Goal: Obtain resource: Obtain resource

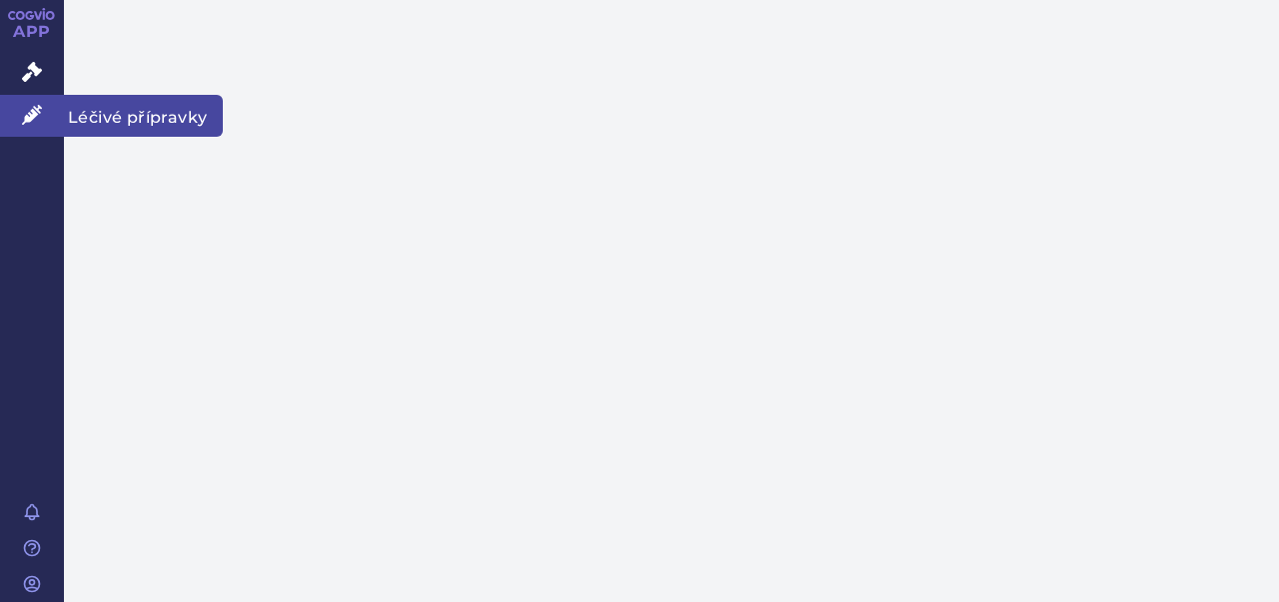
click at [26, 123] on icon at bounding box center [32, 115] width 20 height 20
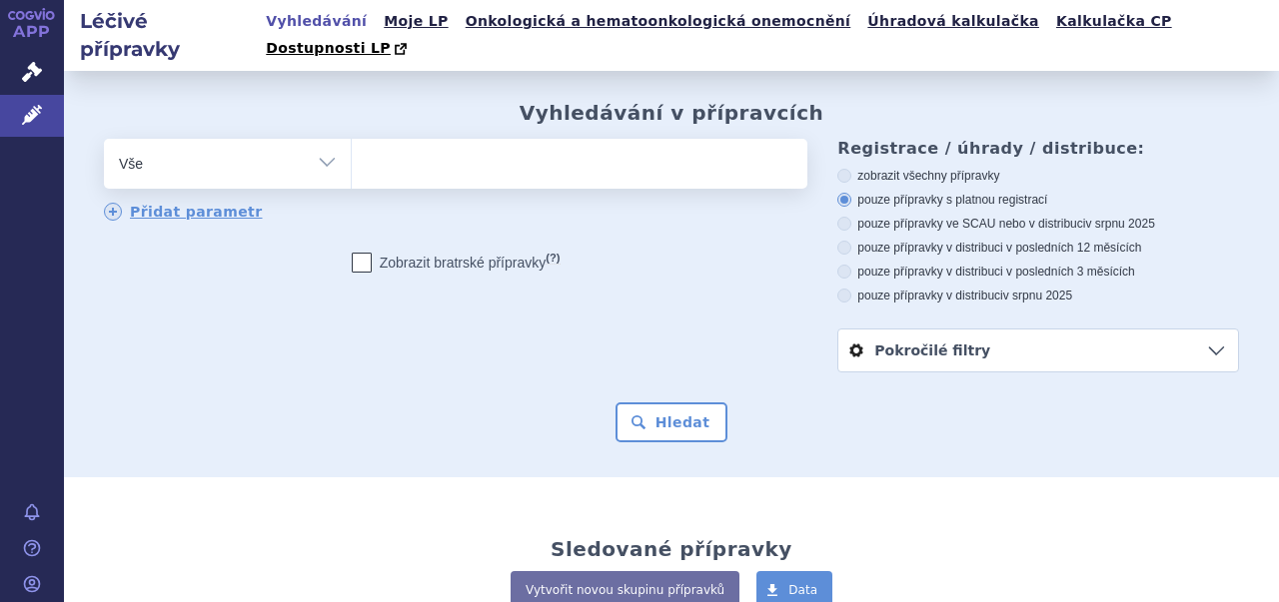
click at [459, 142] on ul at bounding box center [577, 160] width 450 height 42
click at [352, 142] on select at bounding box center [351, 163] width 1 height 50
drag, startPoint x: 434, startPoint y: 143, endPoint x: 450, endPoint y: 135, distance: 18.8
click at [447, 139] on ul at bounding box center [577, 160] width 450 height 42
click at [352, 138] on select at bounding box center [351, 163] width 1 height 50
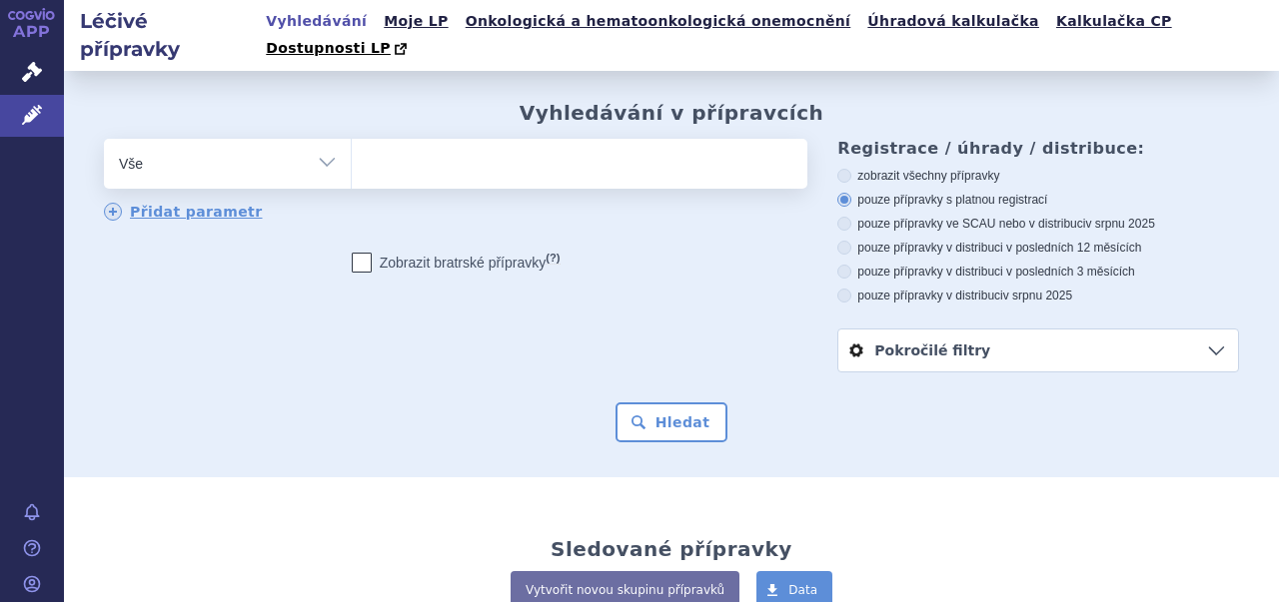
paste input "M01AE02"
type input "M01AE02"
select select "M01AE02"
click at [689, 403] on button "Hledat" at bounding box center [671, 423] width 113 height 40
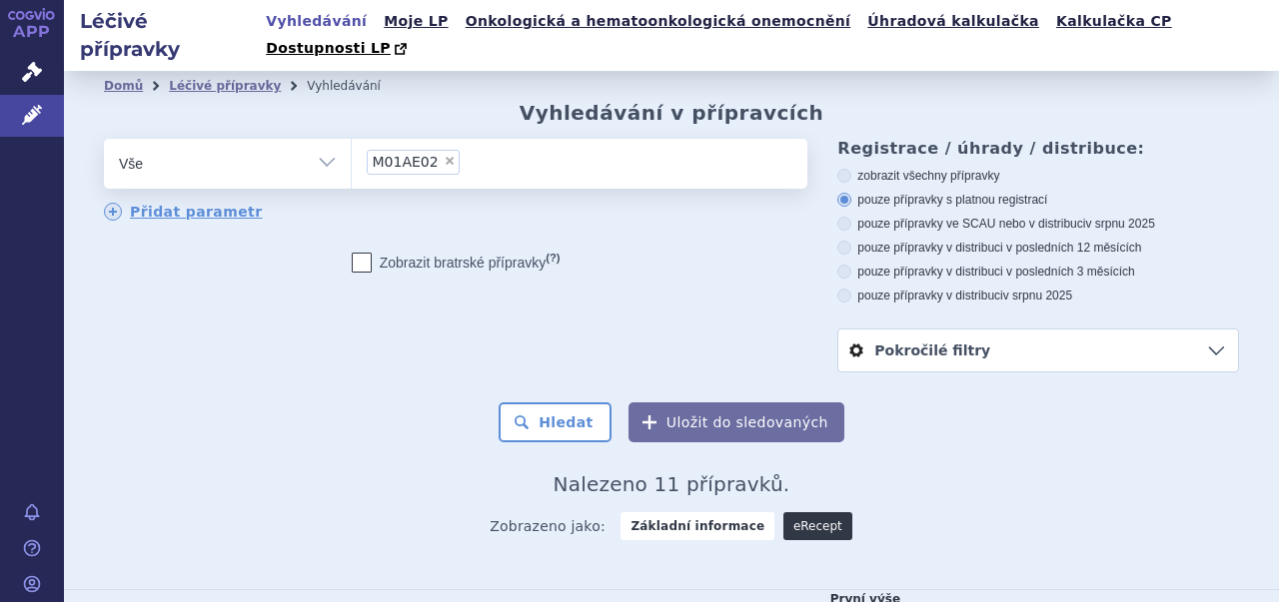
click at [807, 512] on link "eRecept" at bounding box center [817, 526] width 69 height 28
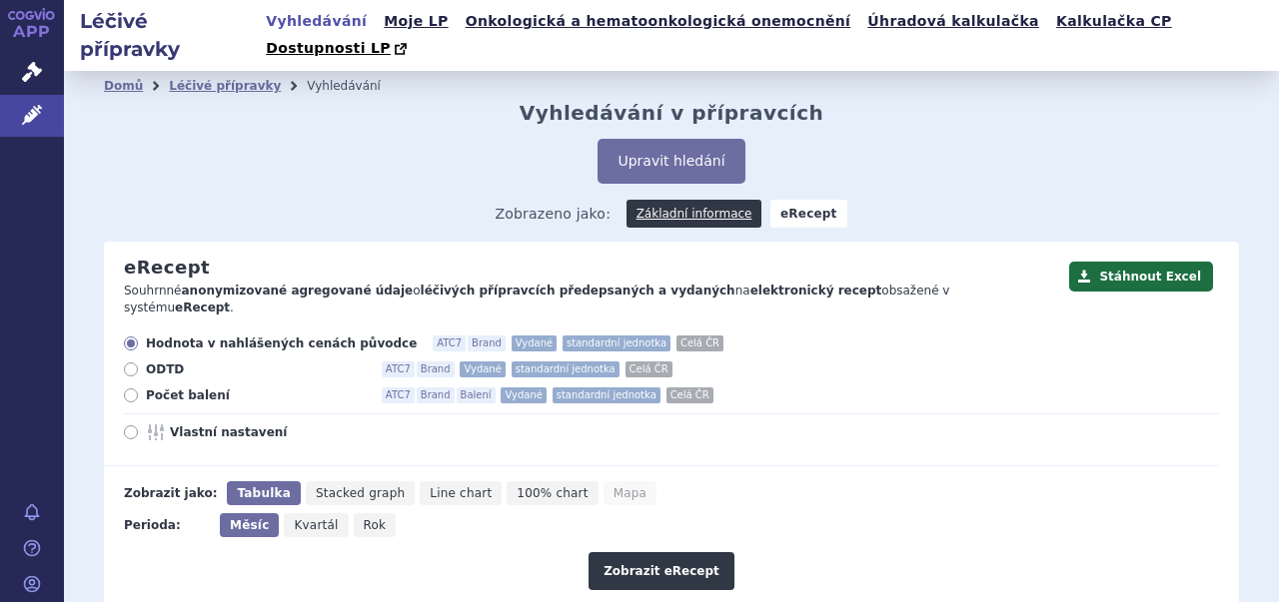
click at [131, 426] on icon at bounding box center [131, 433] width 14 height 14
click at [131, 429] on input "Vlastní nastavení" at bounding box center [132, 435] width 13 height 13
radio input "true"
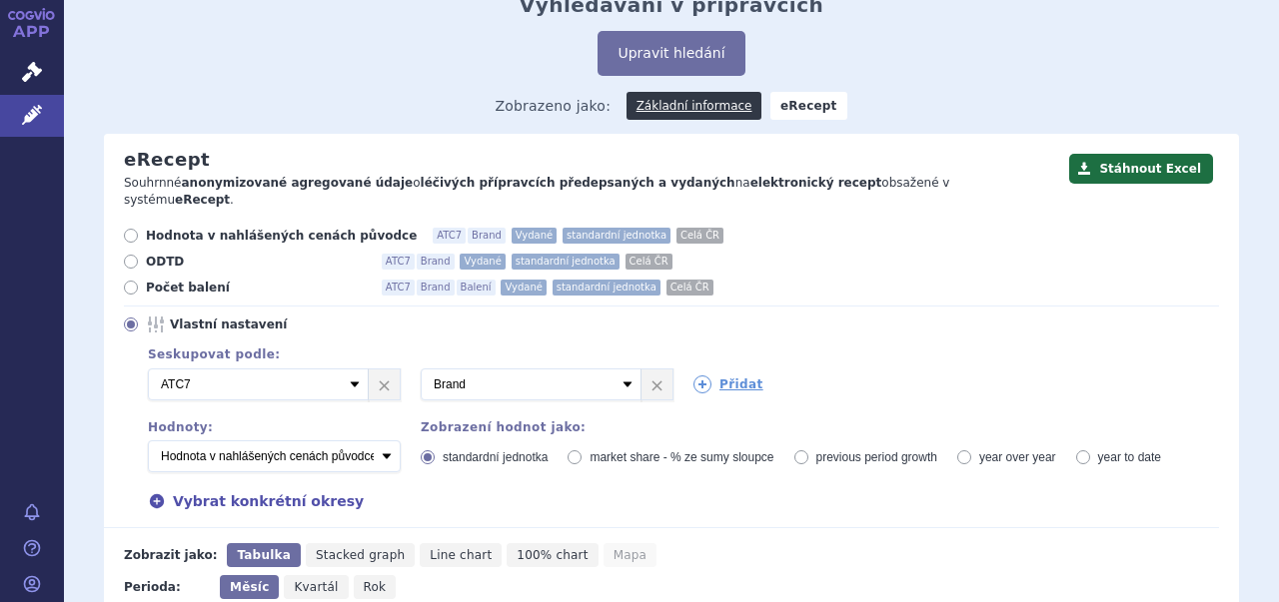
scroll to position [200, 0]
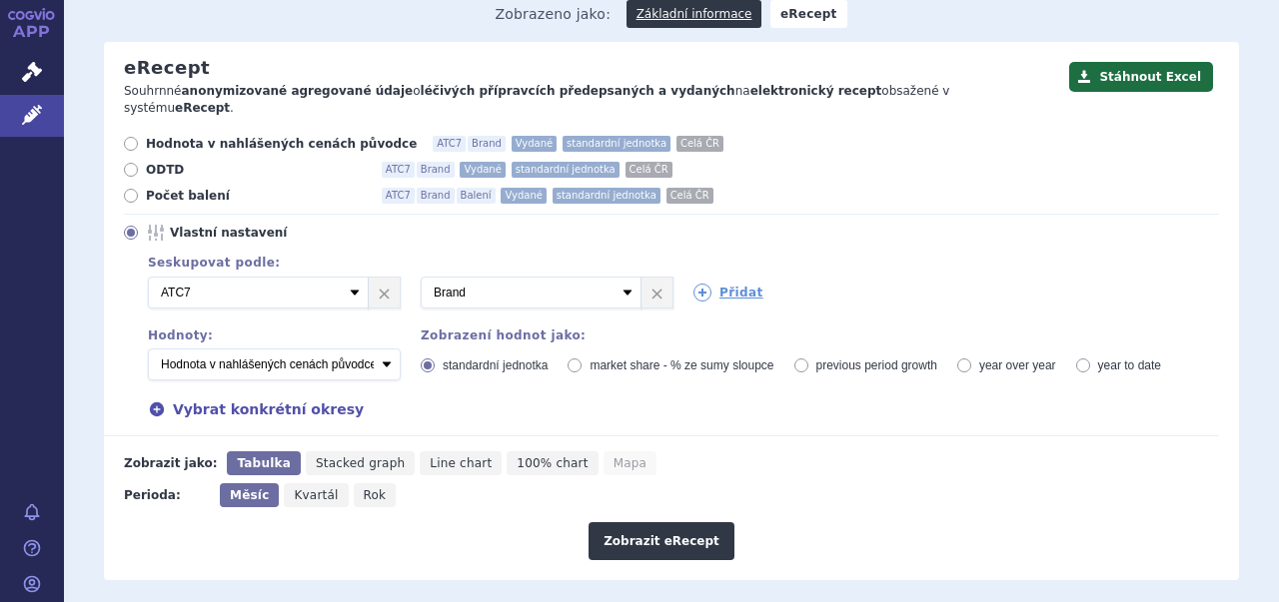
click at [318, 488] on span "Kvartál" at bounding box center [316, 495] width 44 height 14
click at [297, 483] on input "Kvartál" at bounding box center [290, 489] width 13 height 13
radio input "true"
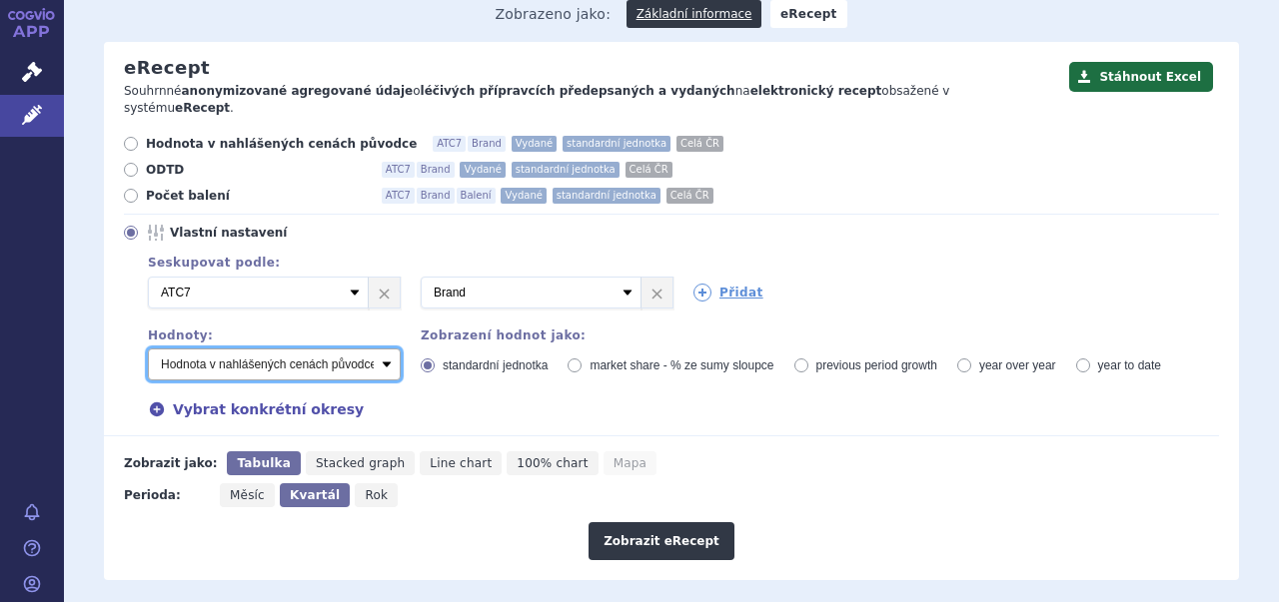
click at [391, 349] on select "Počet balení - vydané Hodnota v nahlášených cenách původce - vydané [DIS-13] Ho…" at bounding box center [274, 365] width 253 height 32
select select "predepsanePackages"
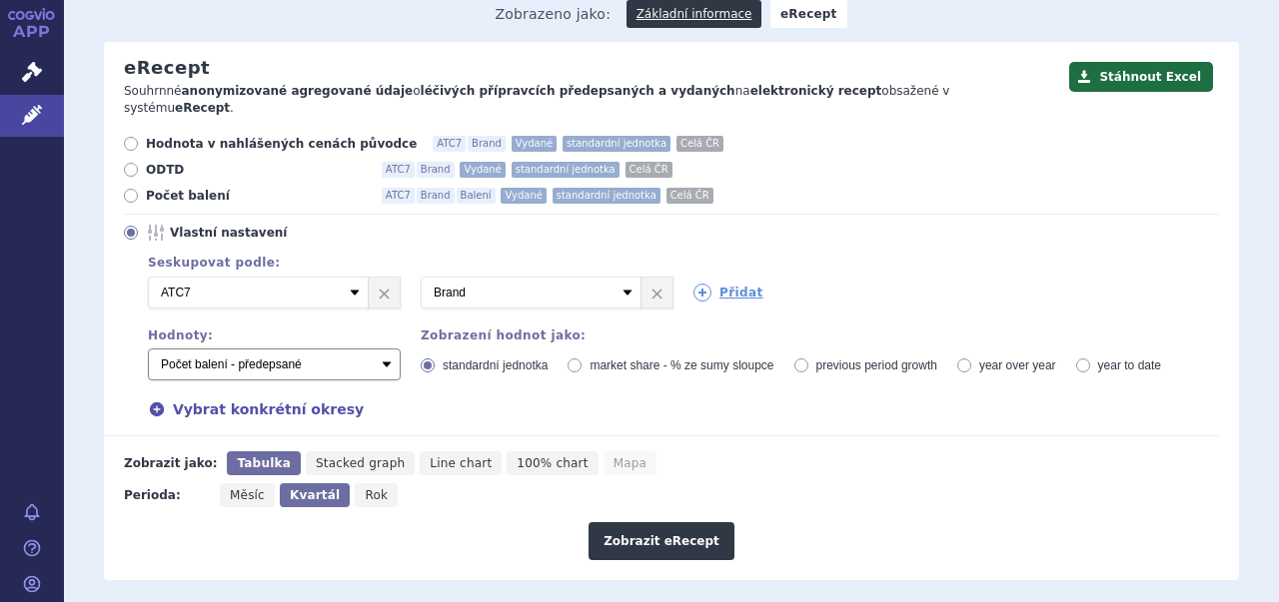
click at [148, 349] on select "Počet balení - vydané Hodnota v nahlášených cenách původce - vydané [DIS-13] Ho…" at bounding box center [274, 365] width 253 height 32
click at [646, 522] on button "Zobrazit eRecept" at bounding box center [661, 541] width 146 height 38
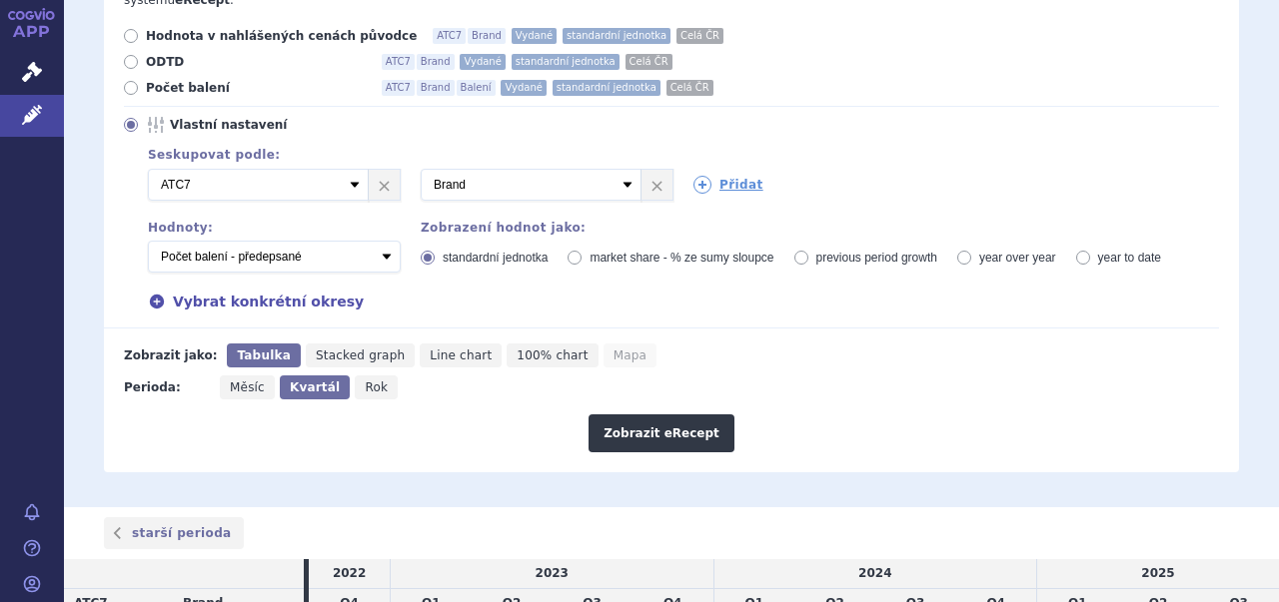
scroll to position [479, 0]
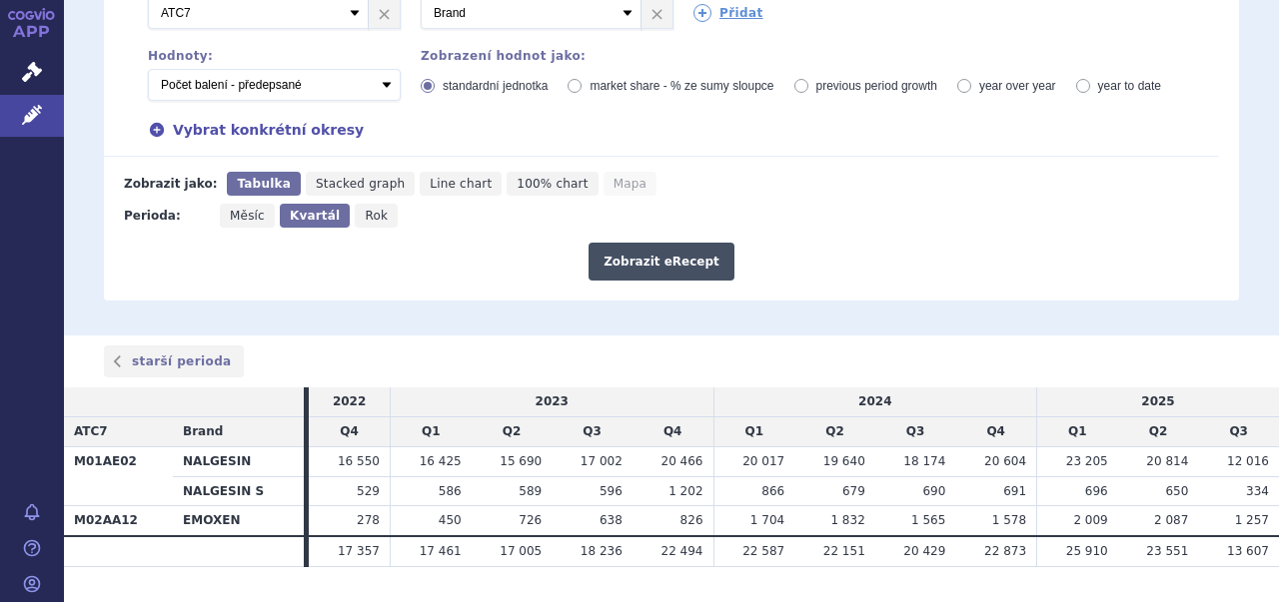
click at [684, 243] on button "Zobrazit eRecept" at bounding box center [661, 262] width 146 height 38
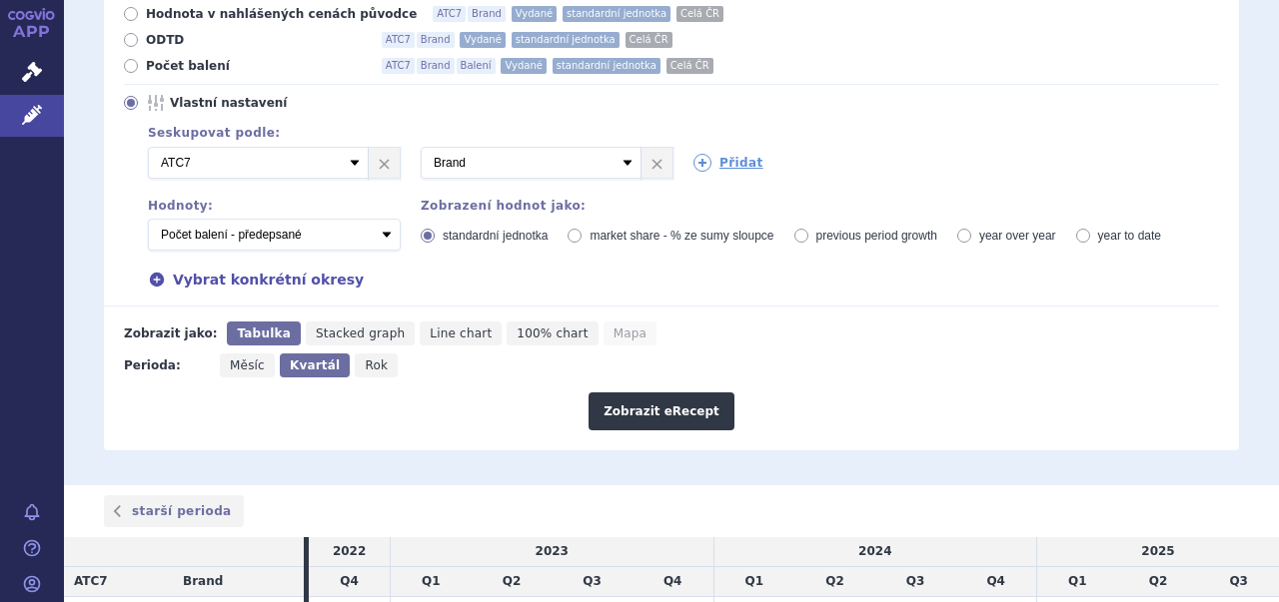
scroll to position [80, 0]
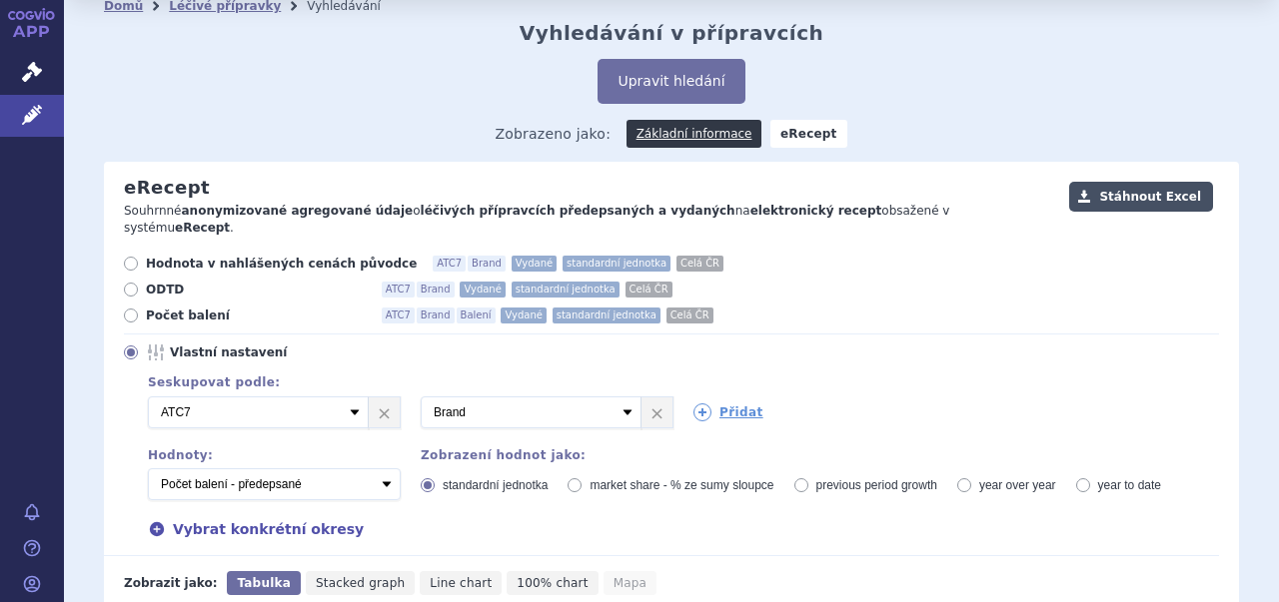
click at [1156, 182] on button "Stáhnout Excel" at bounding box center [1141, 197] width 144 height 30
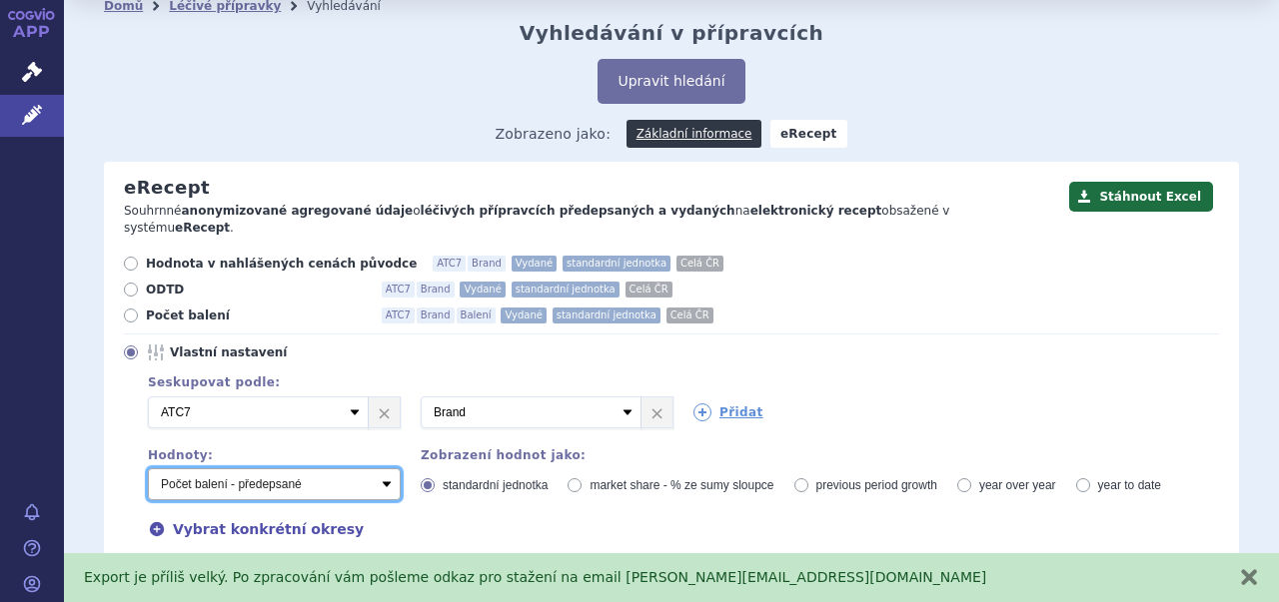
click at [384, 468] on select "Počet balení - vydané Hodnota v nahlášených cenách původce - vydané [DIS-13] Ho…" at bounding box center [274, 484] width 253 height 32
select select "vydanePackages"
click at [148, 468] on select "Počet balení - vydané Hodnota v nahlášených cenách původce - vydané [DIS-13] Ho…" at bounding box center [274, 484] width 253 height 32
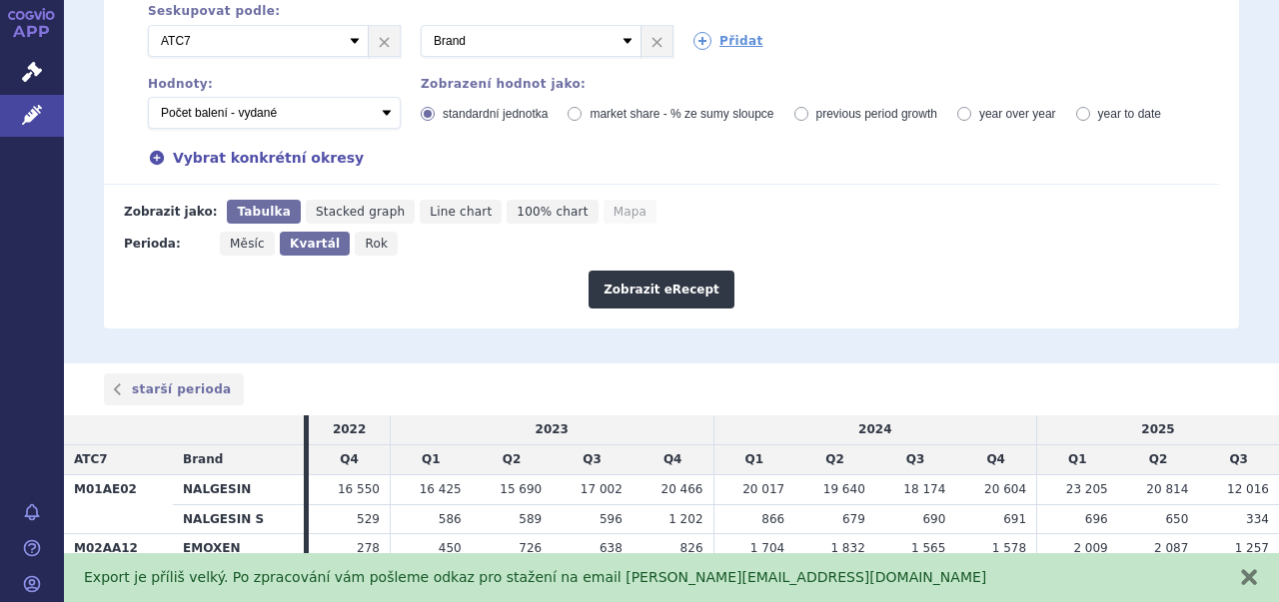
scroll to position [479, 0]
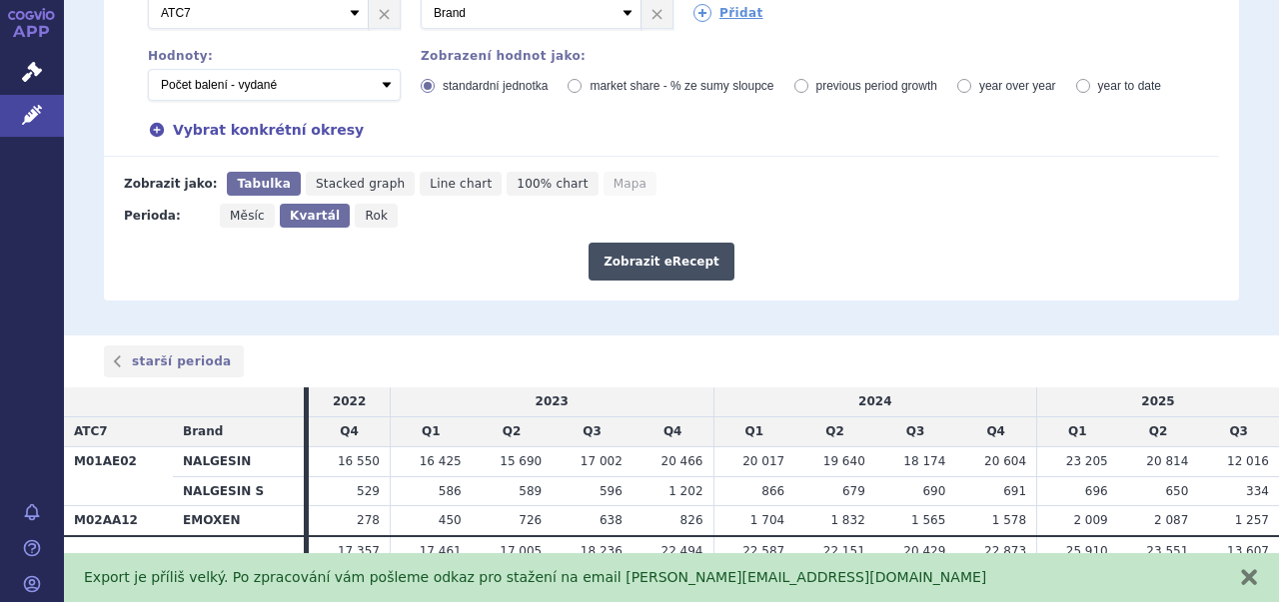
click at [683, 243] on button "Zobrazit eRecept" at bounding box center [661, 262] width 146 height 38
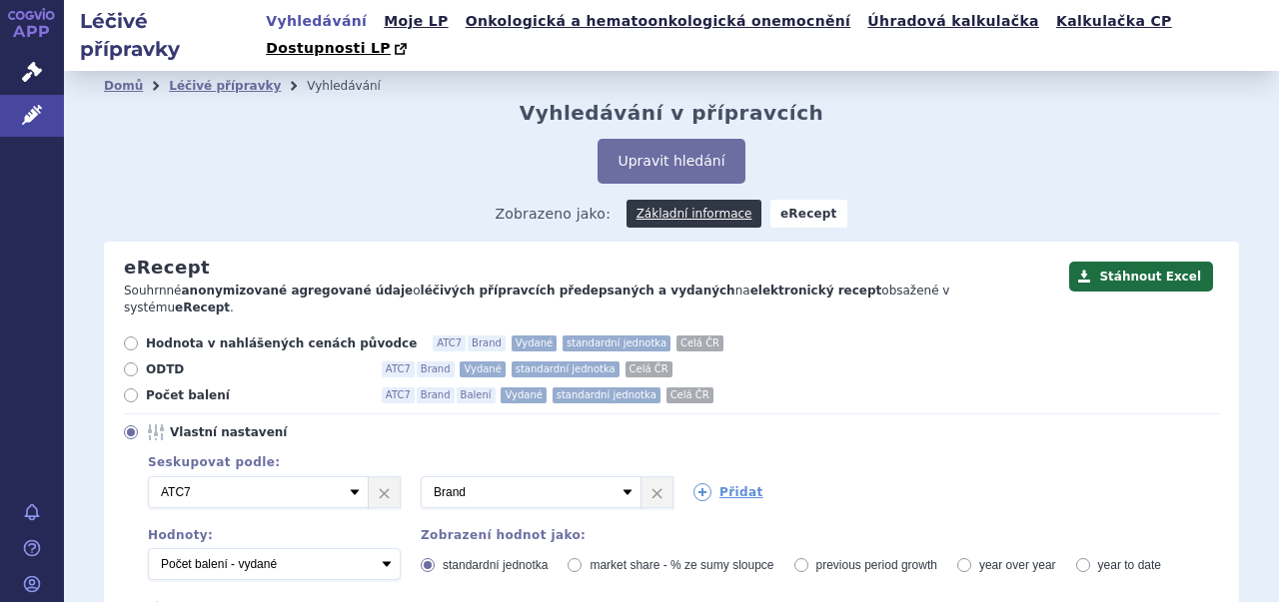
scroll to position [280, 0]
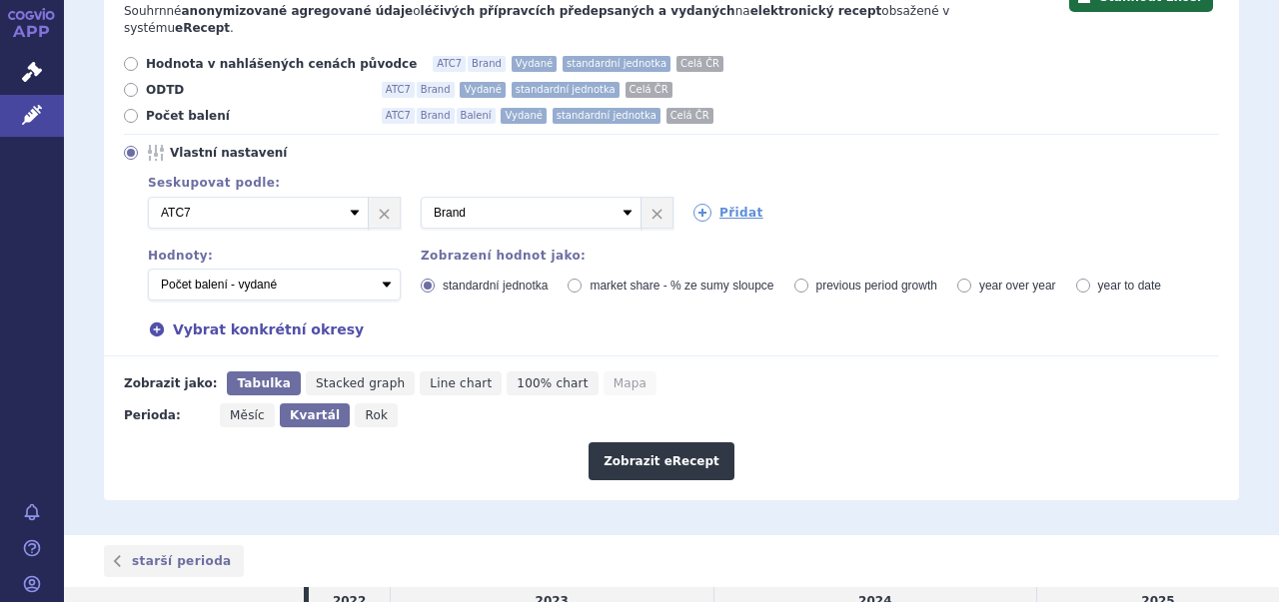
click at [670, 442] on button "Zobrazit eRecept" at bounding box center [661, 461] width 146 height 38
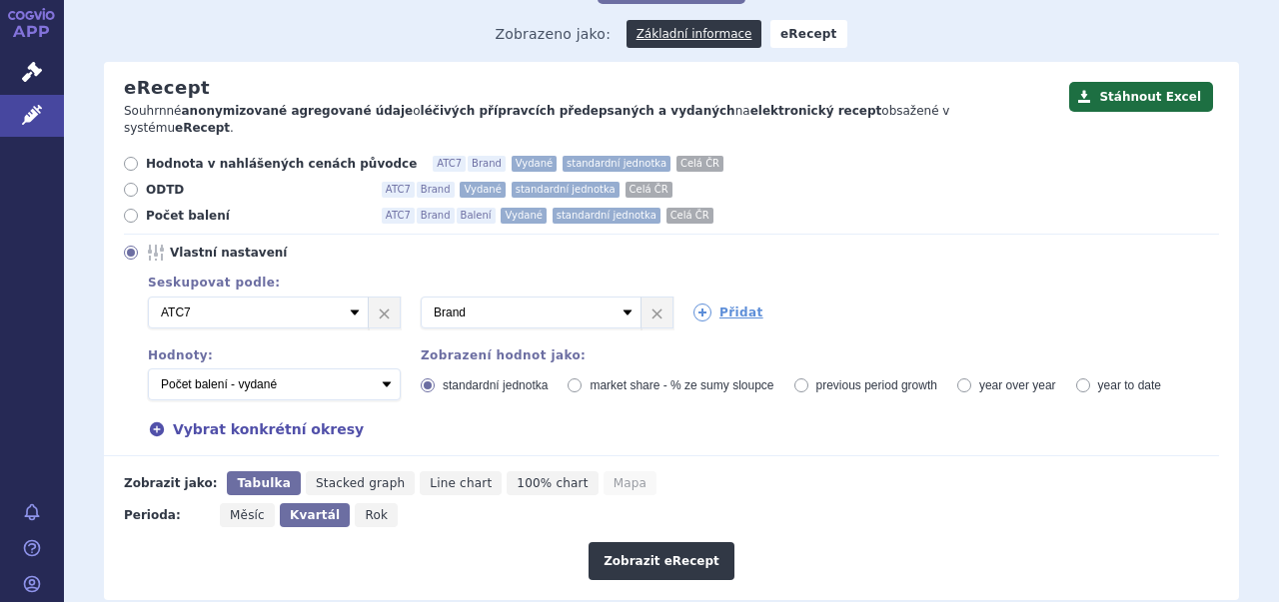
scroll to position [180, 0]
click at [1161, 82] on button "Stáhnout Excel" at bounding box center [1141, 97] width 144 height 30
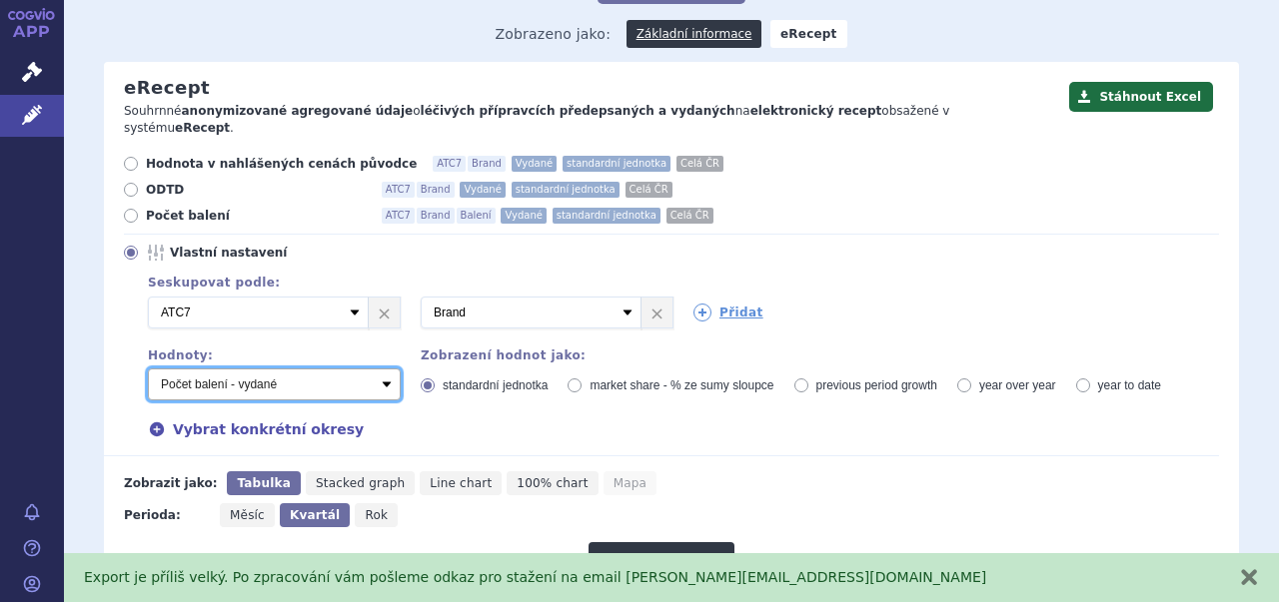
click at [382, 369] on select "Počet balení - vydané Hodnota v nahlášených cenách původce - vydané [DIS-13] Ho…" at bounding box center [274, 385] width 253 height 32
select select "rozdilPackages"
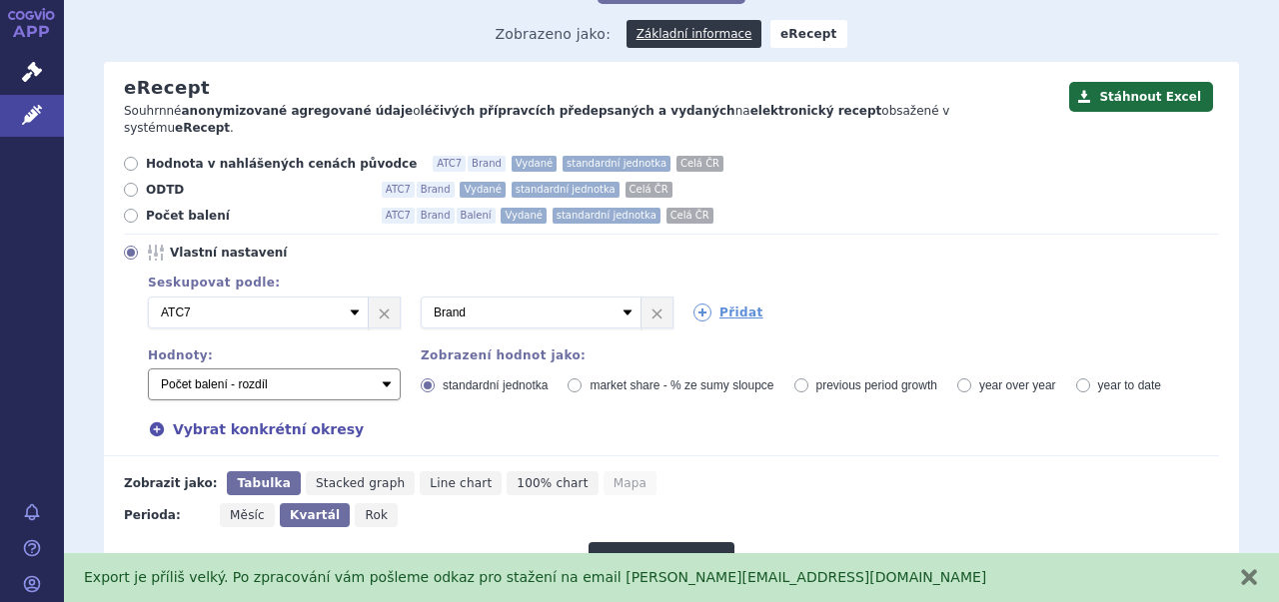
click at [148, 369] on select "Počet balení - vydané Hodnota v nahlášených cenách původce - vydané [DIS-13] Ho…" at bounding box center [274, 385] width 253 height 32
click at [659, 542] on button "Zobrazit eRecept" at bounding box center [661, 561] width 146 height 38
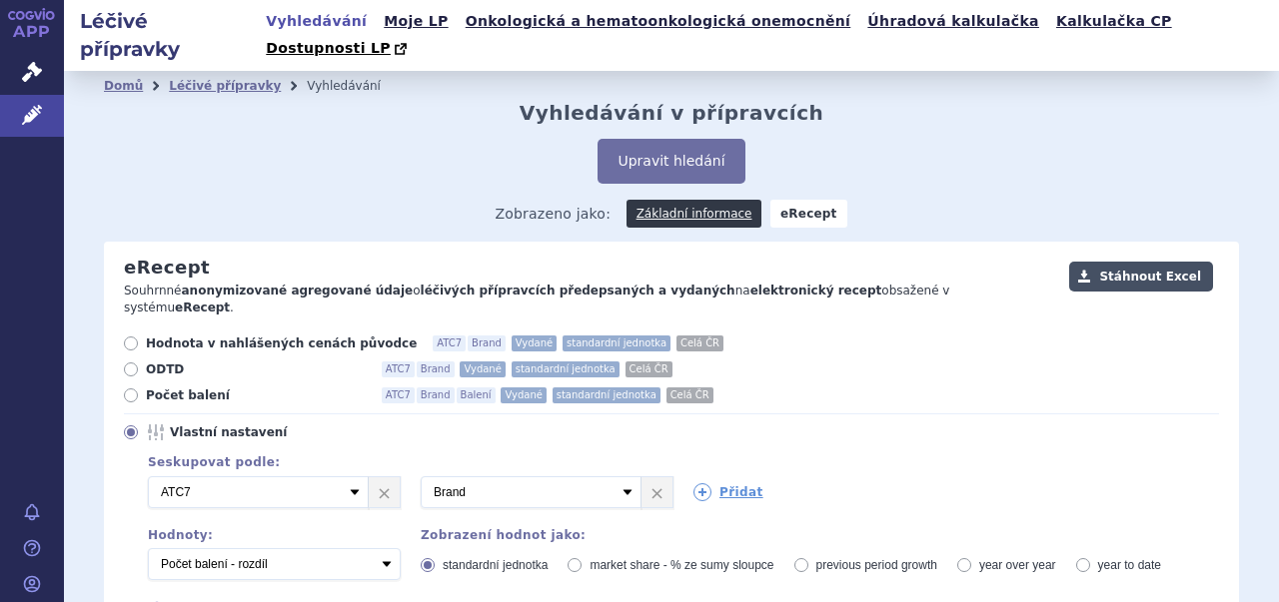
click at [1139, 262] on button "Stáhnout Excel" at bounding box center [1141, 277] width 144 height 30
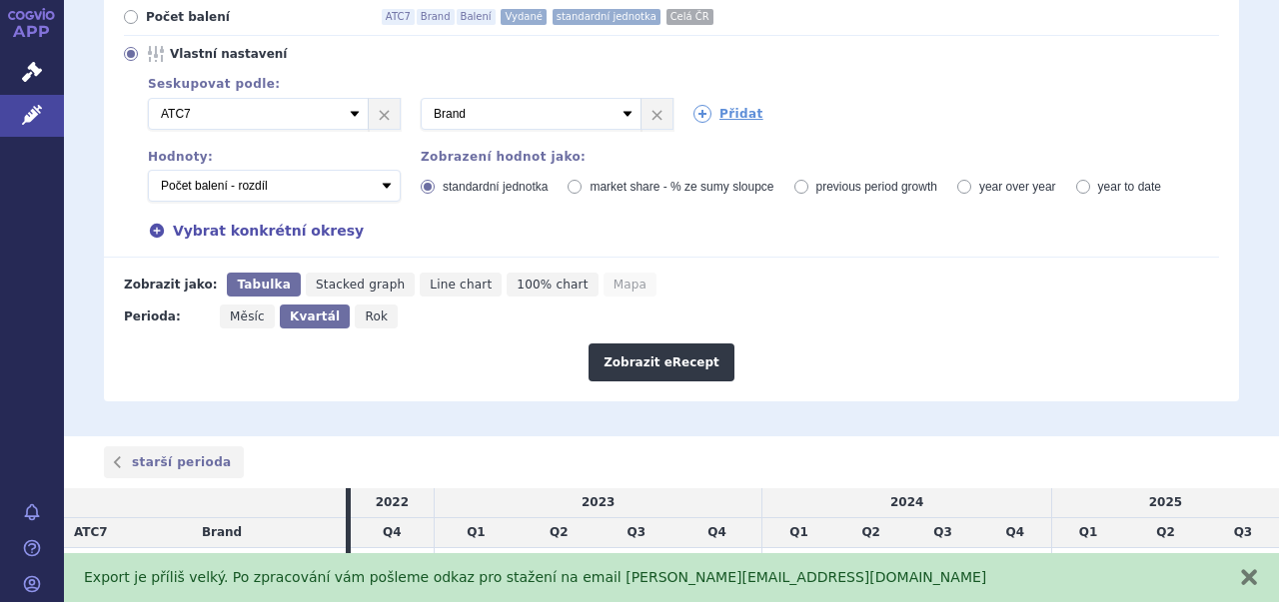
scroll to position [380, 0]
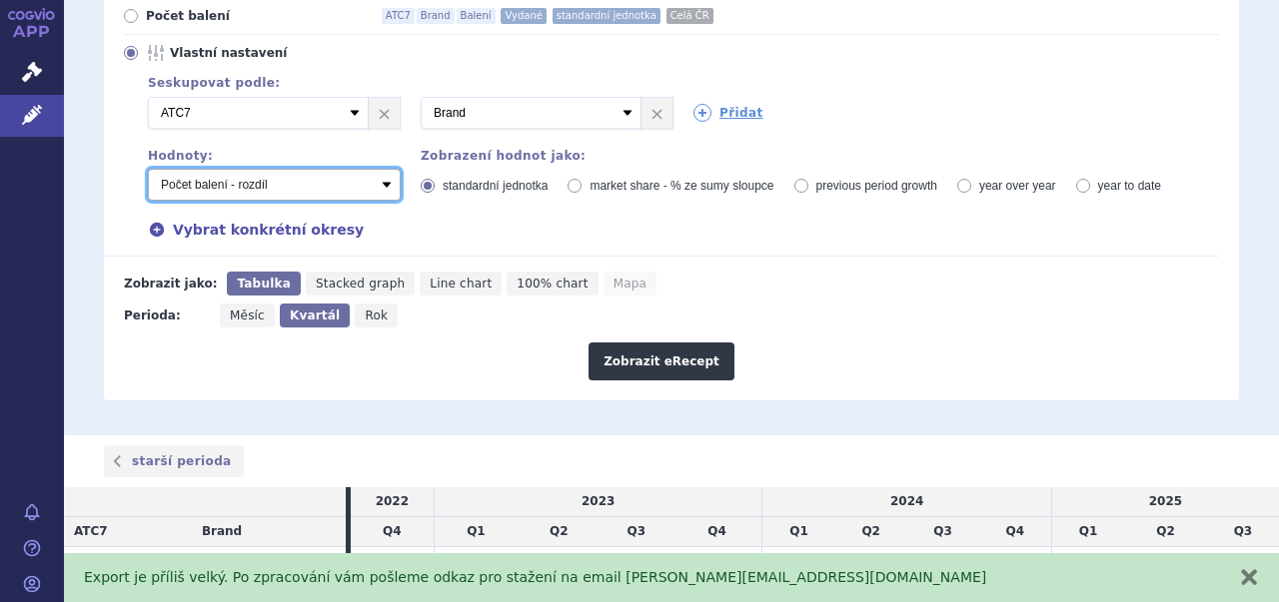
click at [381, 169] on select "Počet balení - vydané Hodnota v nahlášených cenách původce - vydané [DIS-13] Ho…" at bounding box center [274, 185] width 253 height 32
select select "predepsanePackages"
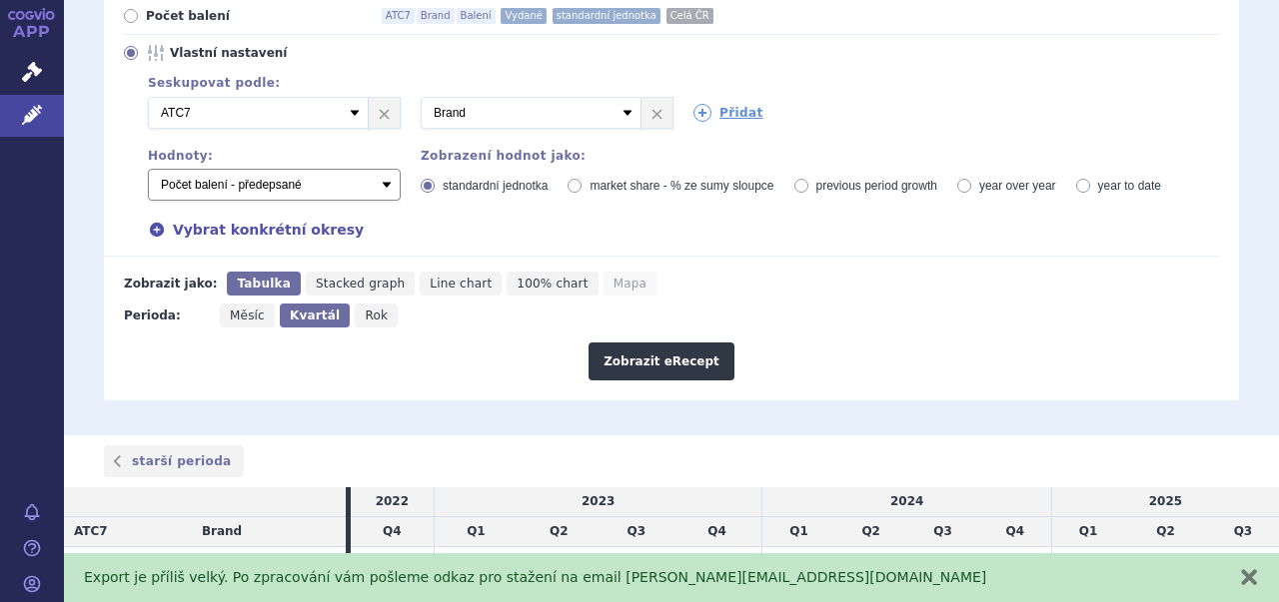
click at [148, 169] on select "Počet balení - vydané Hodnota v nahlášených cenách původce - vydané [DIS-13] Ho…" at bounding box center [274, 185] width 253 height 32
click at [660, 343] on button "Zobrazit eRecept" at bounding box center [661, 362] width 146 height 38
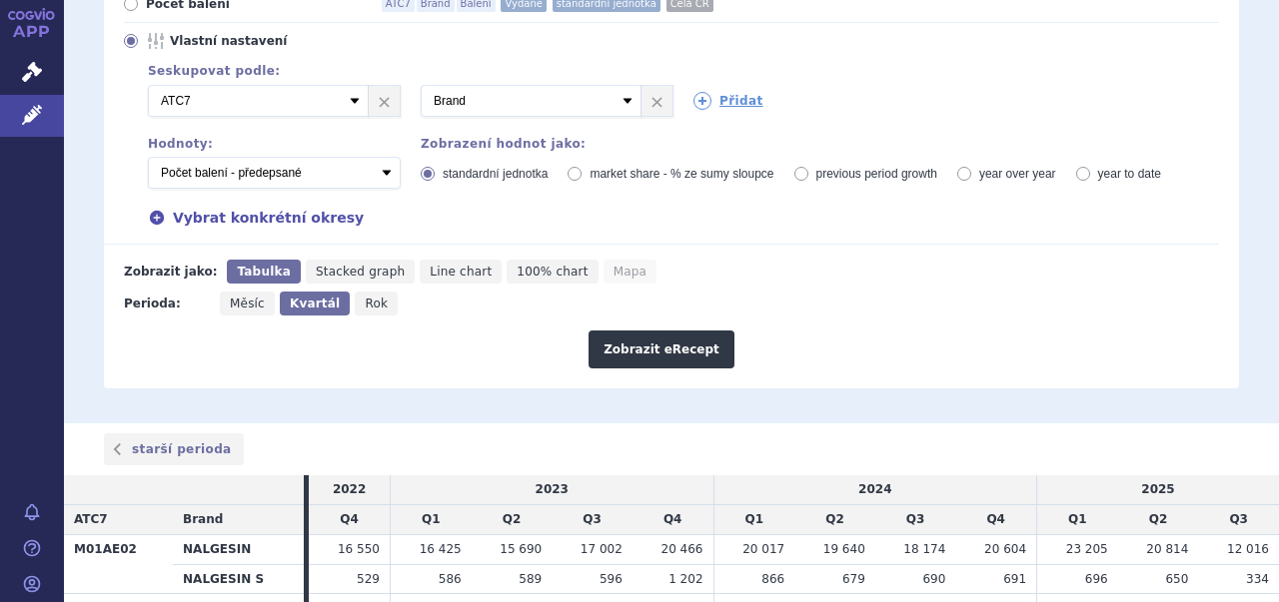
scroll to position [479, 0]
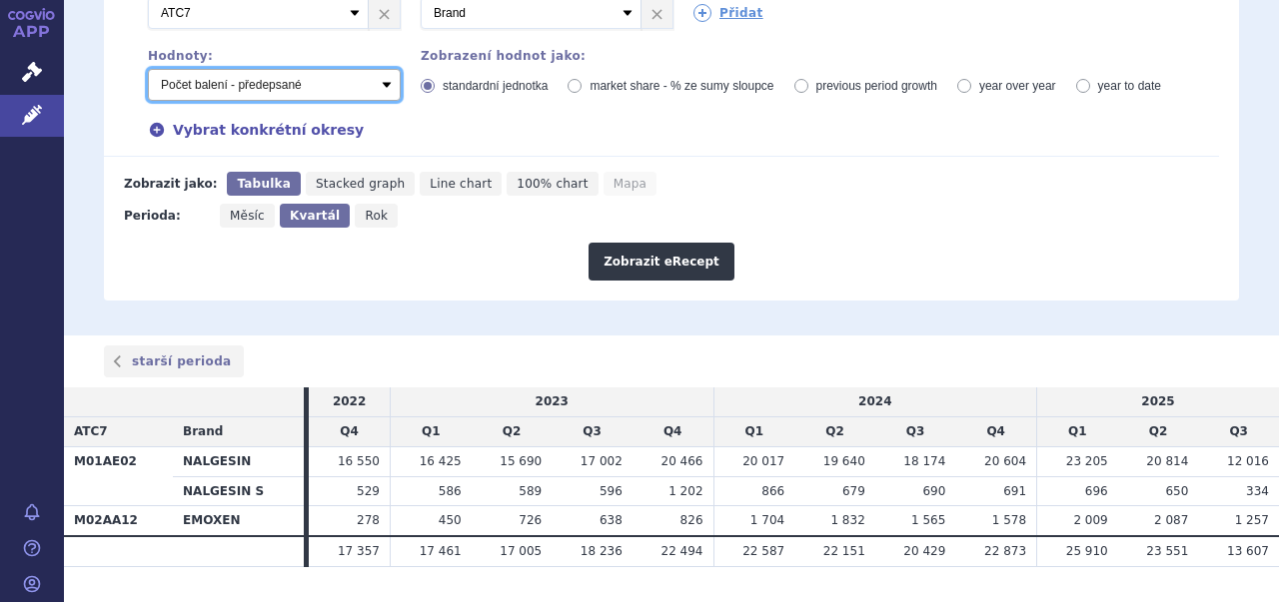
click at [383, 69] on select "Počet balení - vydané Hodnota v nahlášených cenách původce - vydané [DIS-13] Ho…" at bounding box center [274, 85] width 253 height 32
select select "vydanePackages"
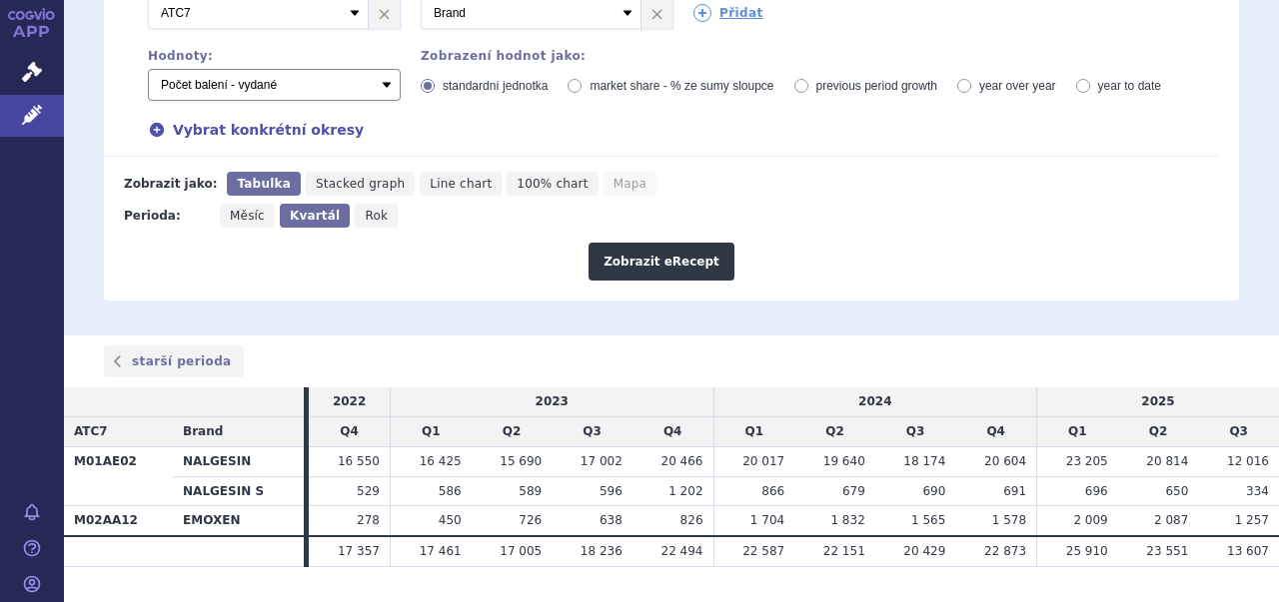
click at [148, 69] on select "Počet balení - vydané Hodnota v nahlášených cenách původce - vydané [DIS-13] Ho…" at bounding box center [274, 85] width 253 height 32
click at [648, 243] on button "Zobrazit eRecept" at bounding box center [661, 262] width 146 height 38
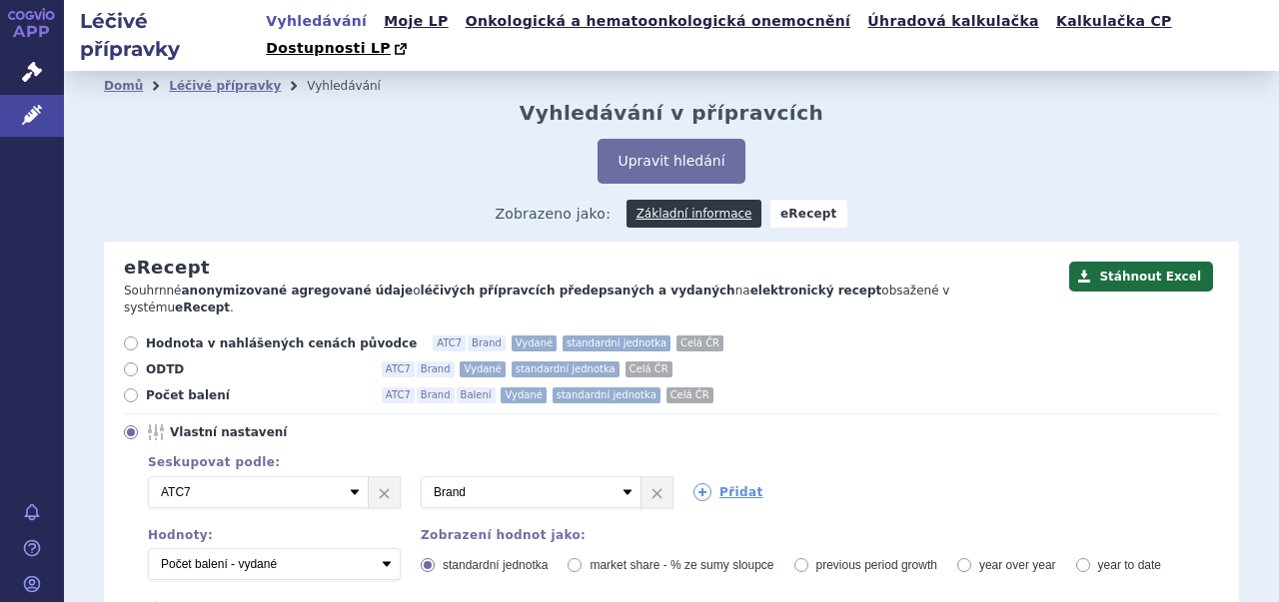
scroll to position [479, 0]
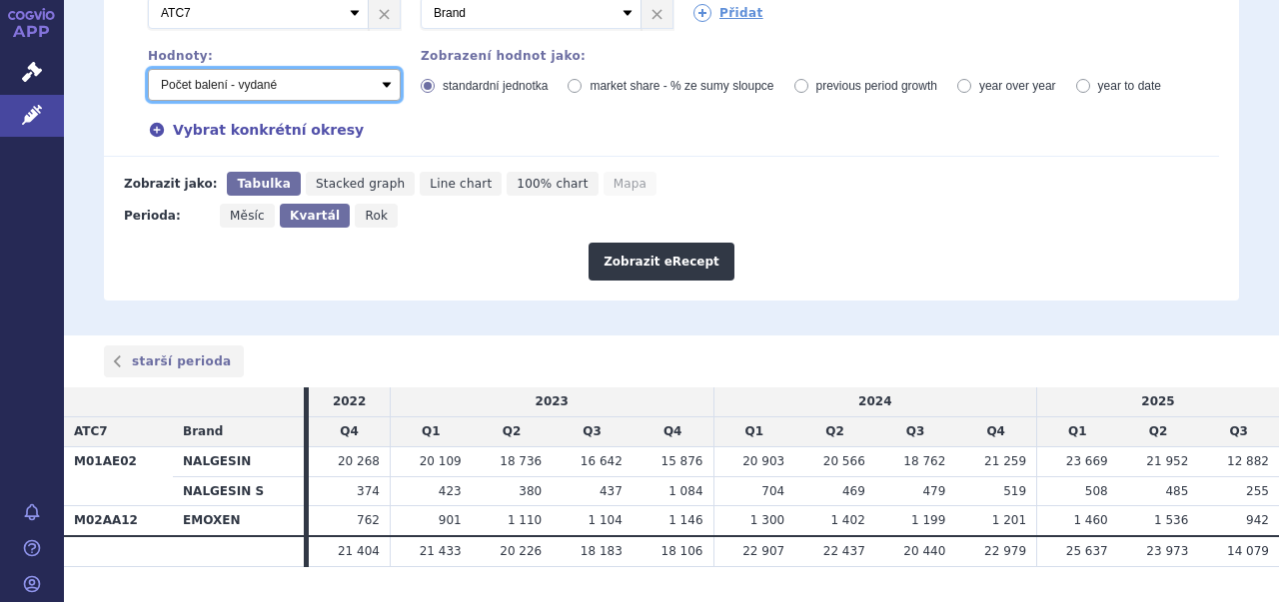
click at [386, 69] on select "Počet balení - vydané Hodnota v nahlášených cenách původce - vydané [DIS-13] Ho…" at bounding box center [274, 85] width 253 height 32
select select "predepsanePackages"
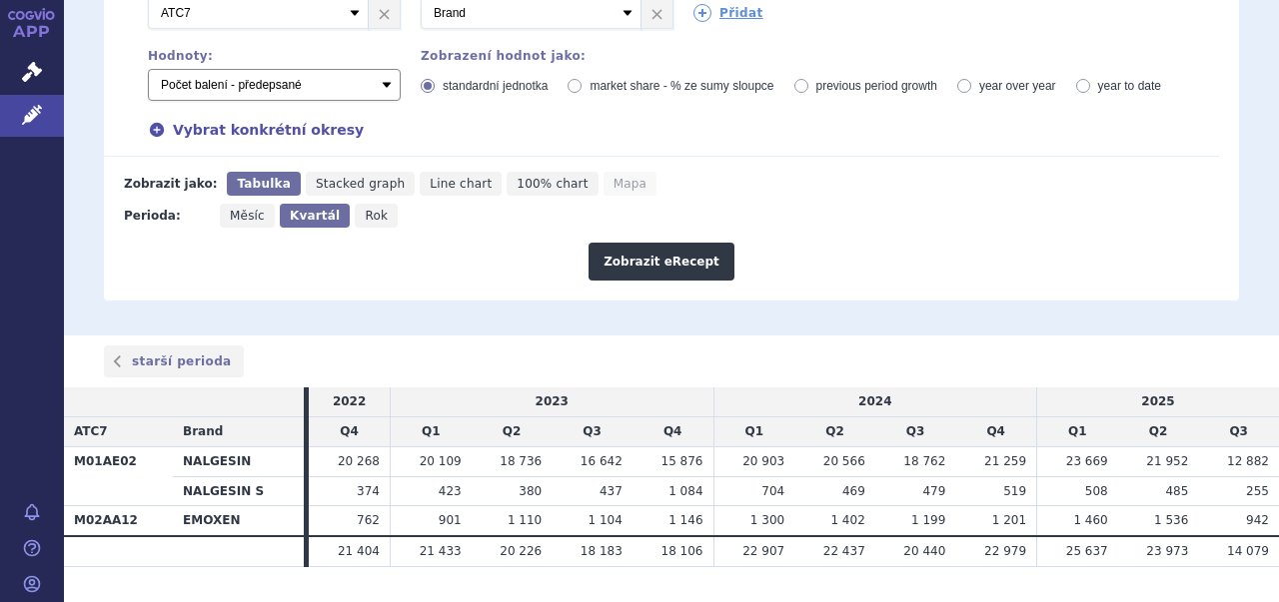
click at [148, 69] on select "Počet balení - vydané Hodnota v nahlášených cenách původce - vydané [DIS-13] Ho…" at bounding box center [274, 85] width 253 height 32
click at [621, 243] on button "Zobrazit eRecept" at bounding box center [661, 262] width 146 height 38
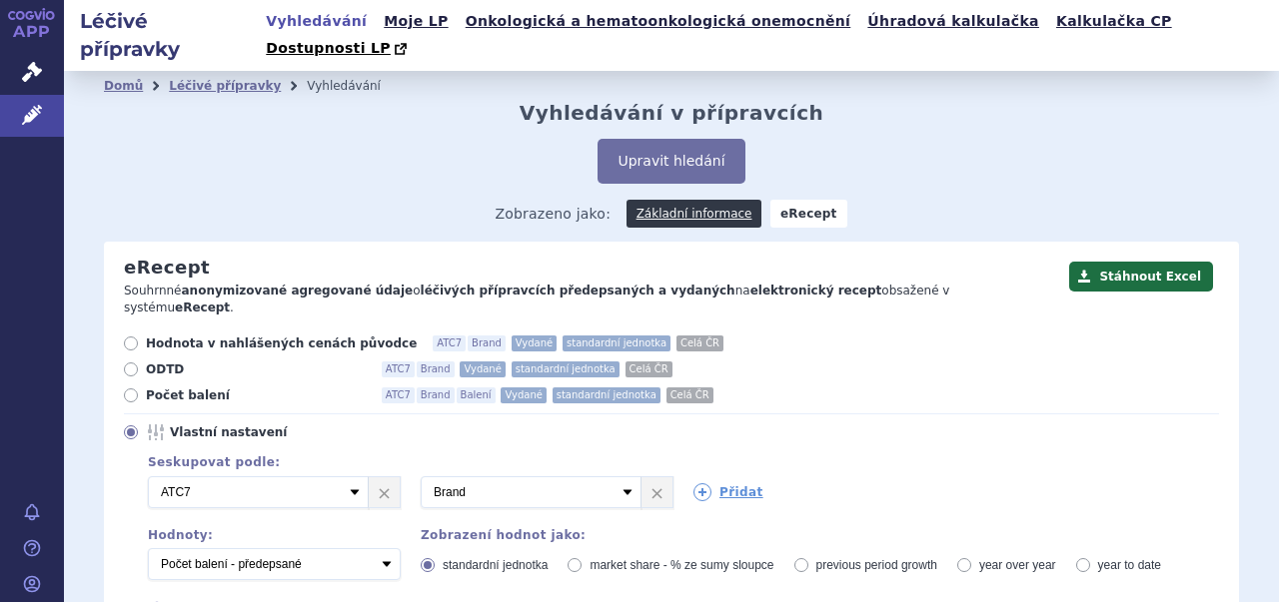
scroll to position [479, 0]
